Goal: Information Seeking & Learning: Check status

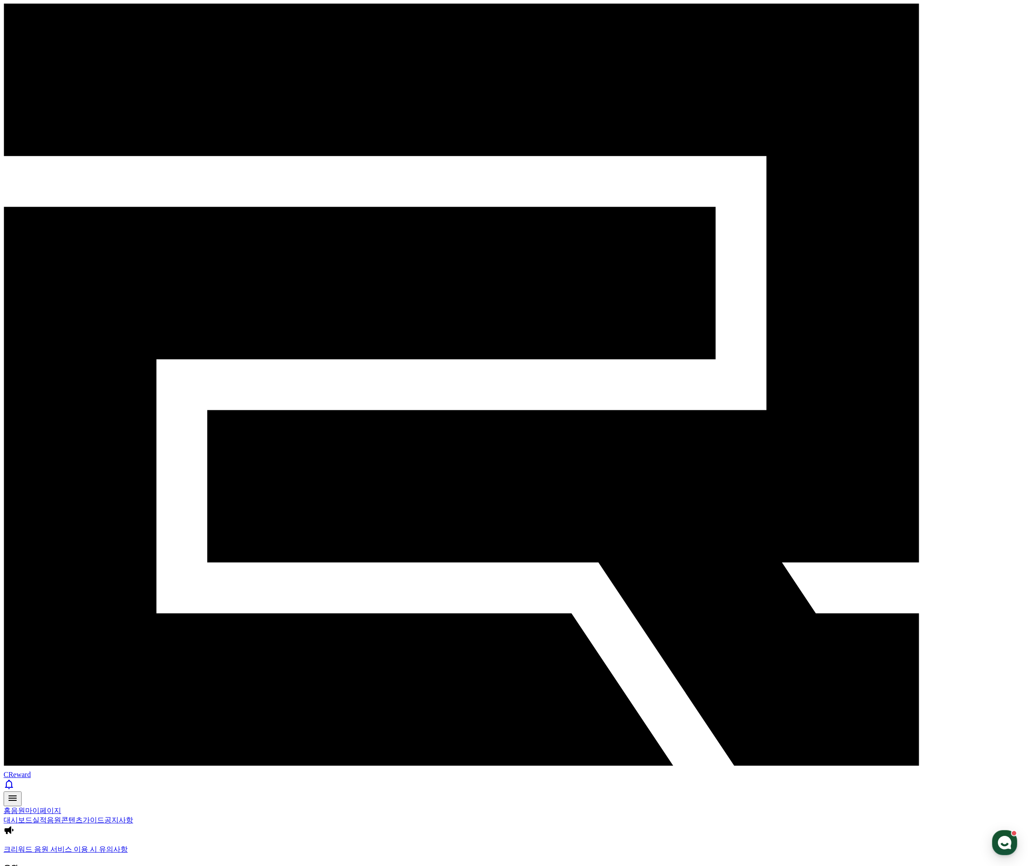
click at [11, 807] on link "홈" at bounding box center [7, 811] width 7 height 8
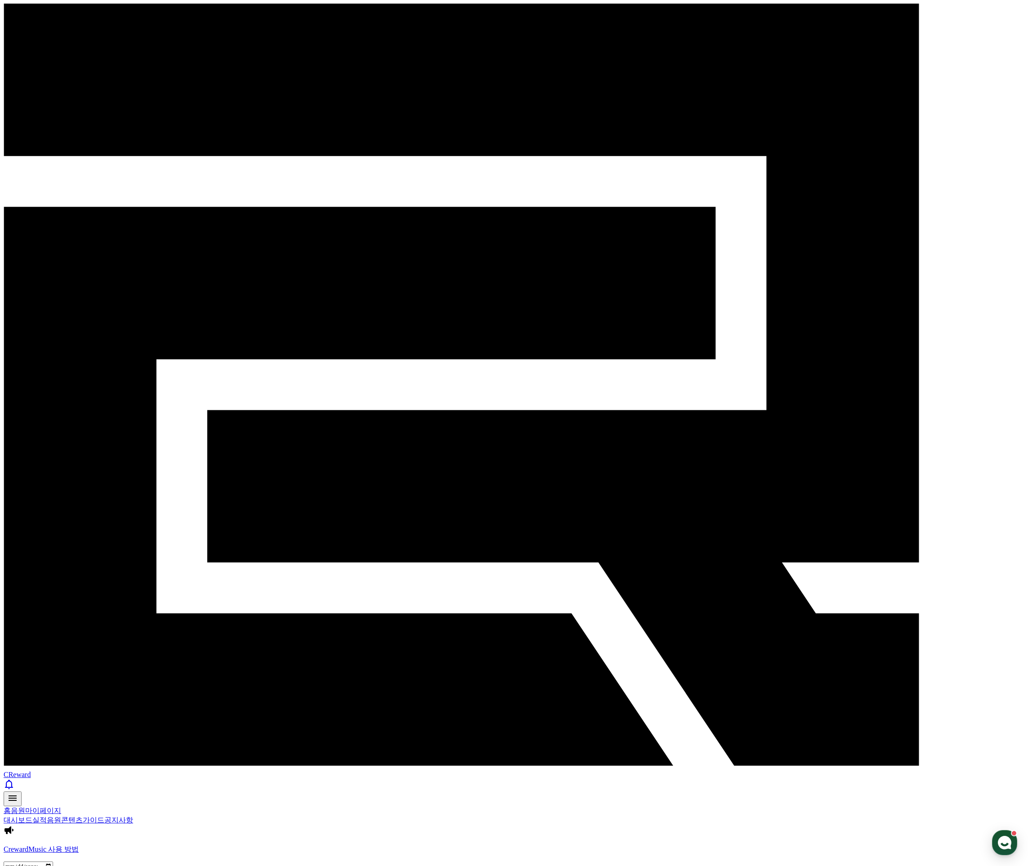
click at [47, 817] on link "실적" at bounding box center [39, 821] width 14 height 8
click at [61, 817] on link "음원" at bounding box center [54, 821] width 14 height 8
click at [47, 817] on link "실적" at bounding box center [39, 821] width 14 height 8
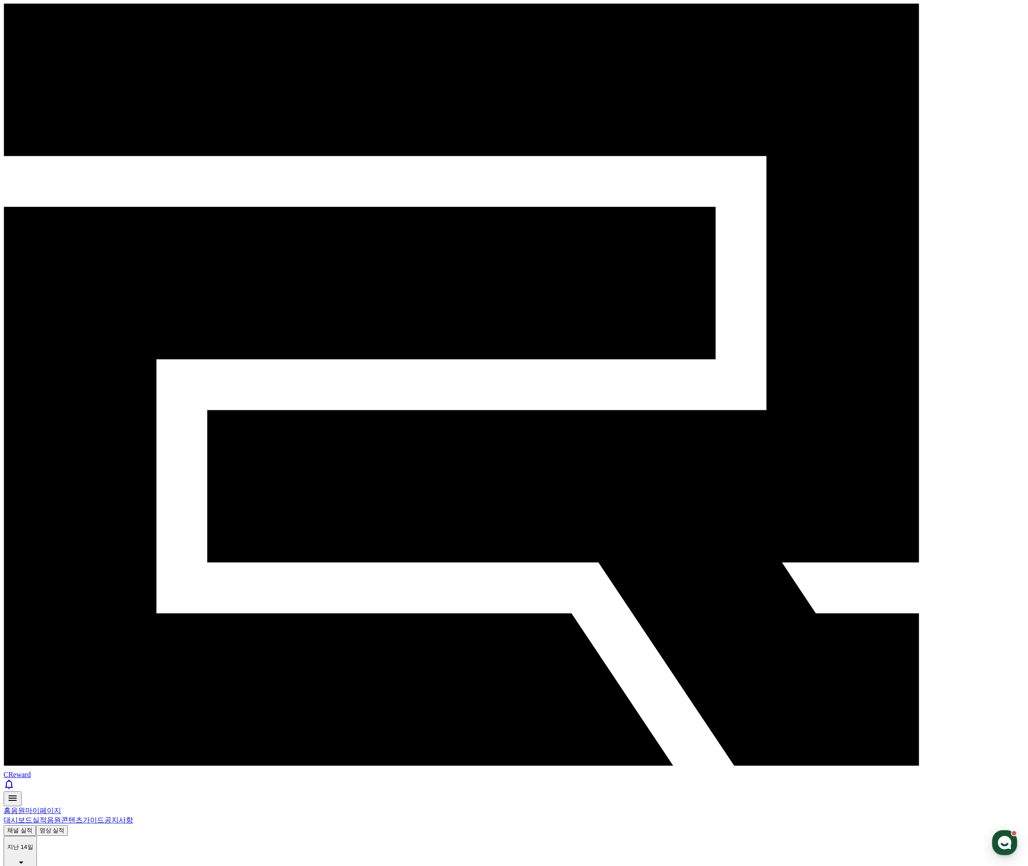
click at [32, 817] on link "대시보드" at bounding box center [18, 821] width 29 height 8
click at [133, 817] on link "공지사항" at bounding box center [118, 821] width 29 height 8
click at [47, 817] on link "실적" at bounding box center [39, 821] width 14 height 8
click at [32, 817] on link "대시보드" at bounding box center [18, 821] width 29 height 8
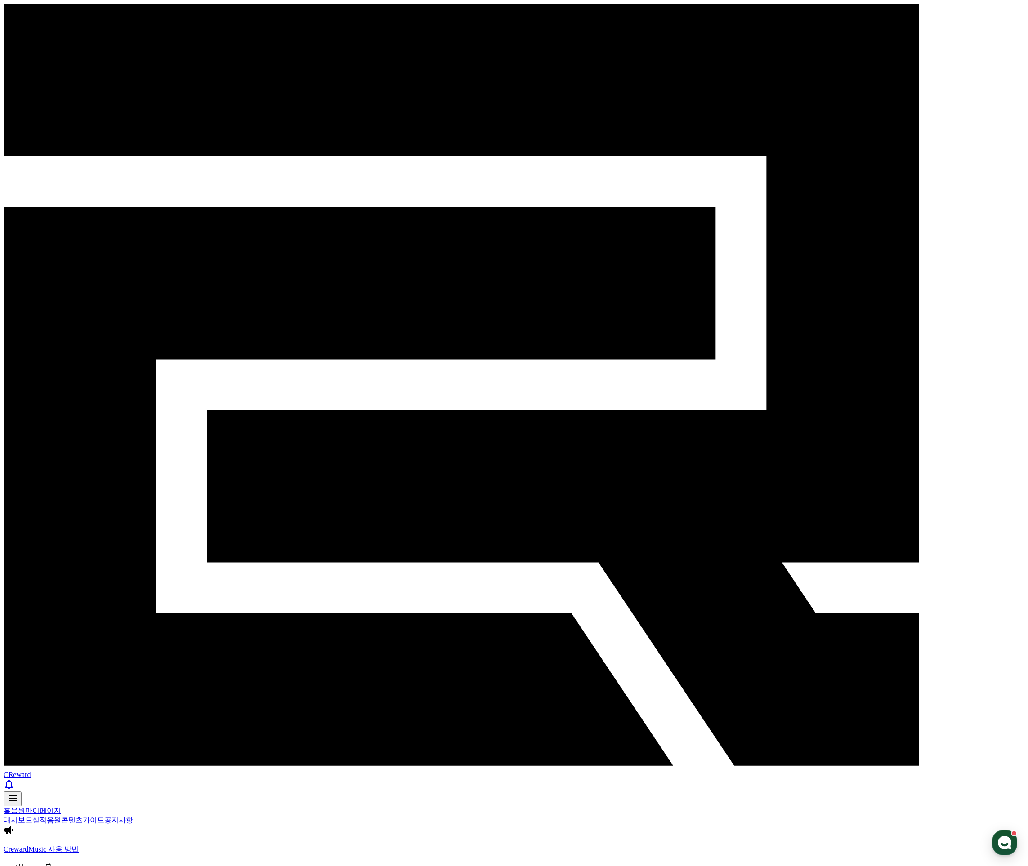
click at [53, 862] on input "**********" at bounding box center [28, 867] width 49 height 10
type input "**********"
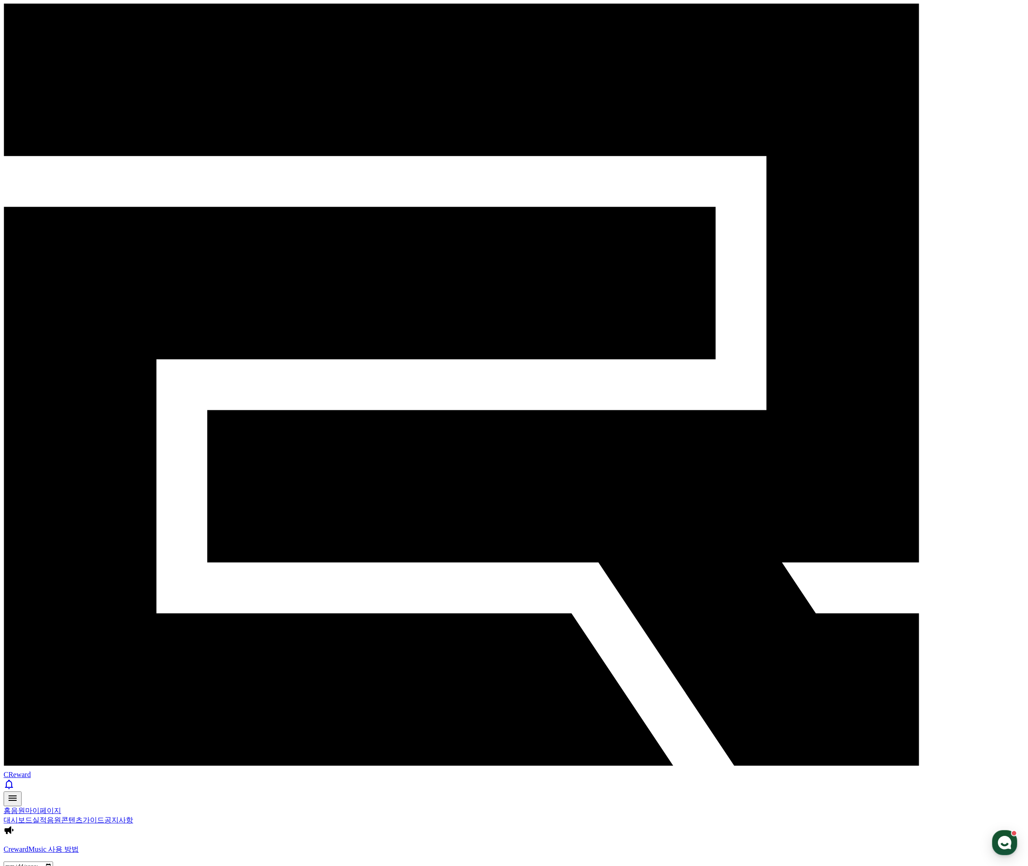
click at [11, 807] on link "홈" at bounding box center [7, 811] width 7 height 8
